Goal: Find specific page/section: Find specific page/section

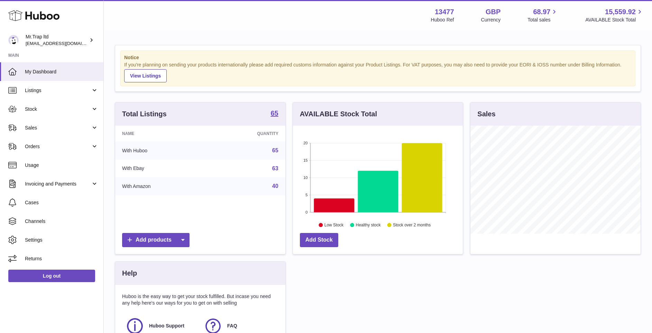
scroll to position [108, 170]
click at [57, 134] on link "Sales" at bounding box center [51, 127] width 103 height 19
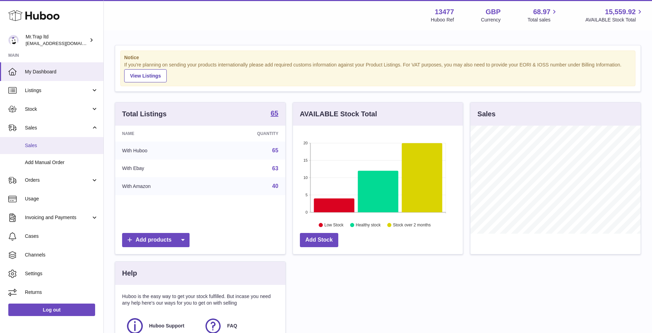
click at [55, 147] on span "Sales" at bounding box center [61, 145] width 73 height 7
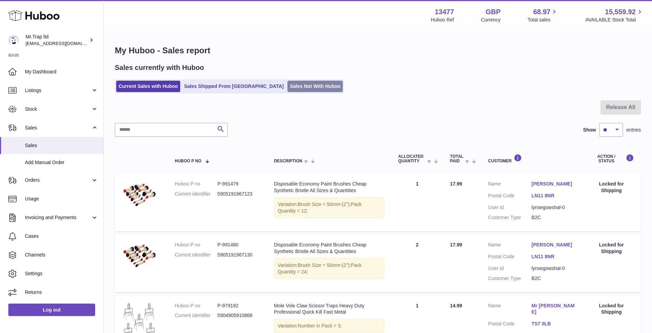
click at [288, 87] on link "Sales Not With Huboo" at bounding box center [315, 86] width 55 height 11
